Goal: Transaction & Acquisition: Purchase product/service

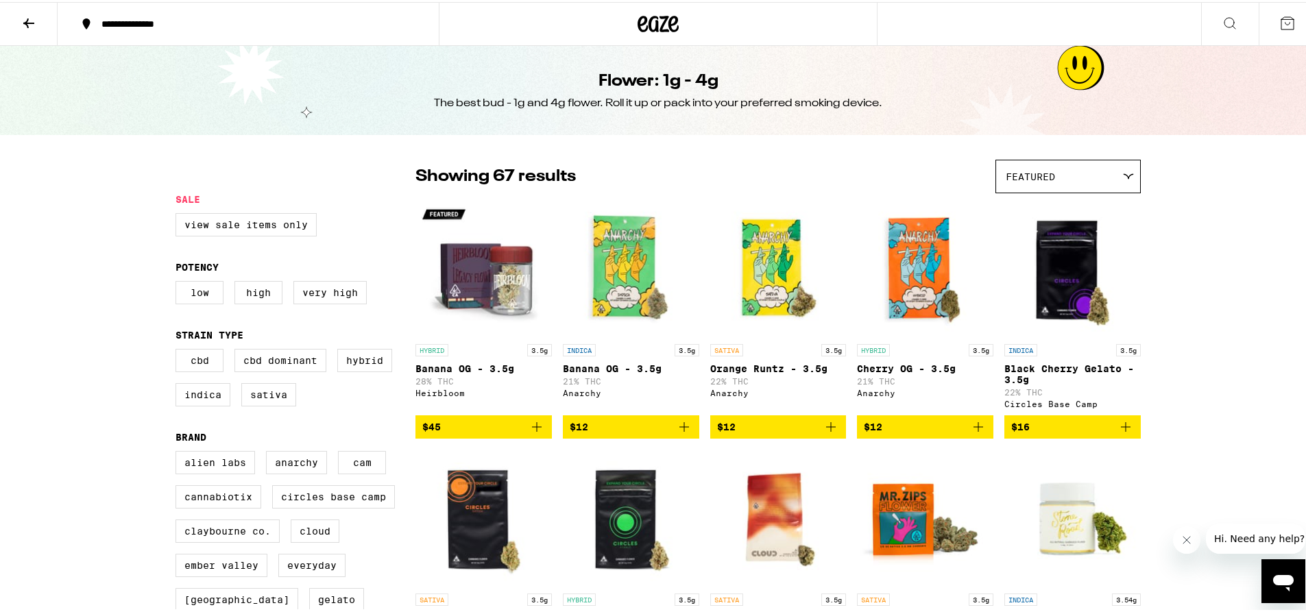
click at [643, 18] on icon at bounding box center [658, 22] width 41 height 25
